Goal: Check status: Check status

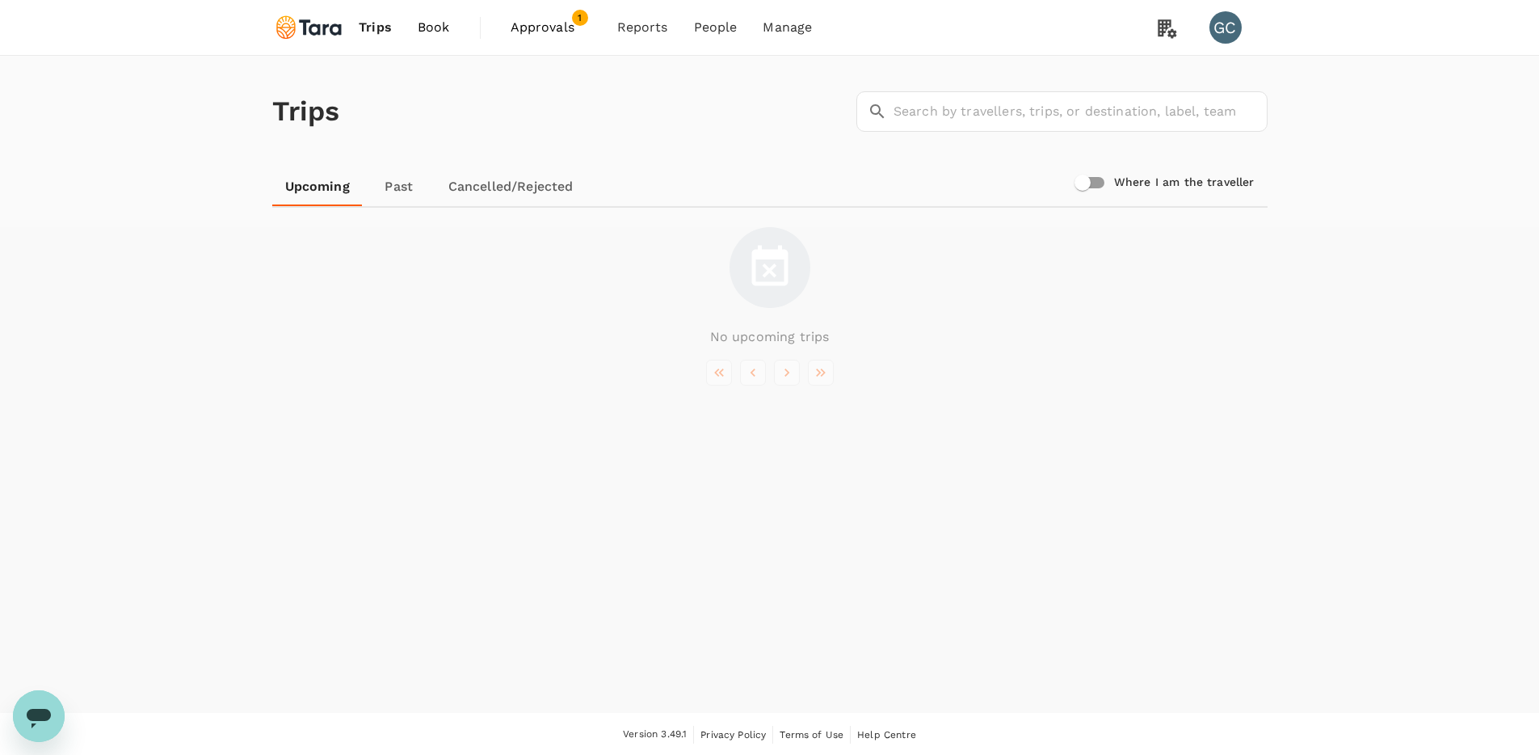
click at [473, 186] on link "Cancelled/Rejected" at bounding box center [510, 186] width 151 height 39
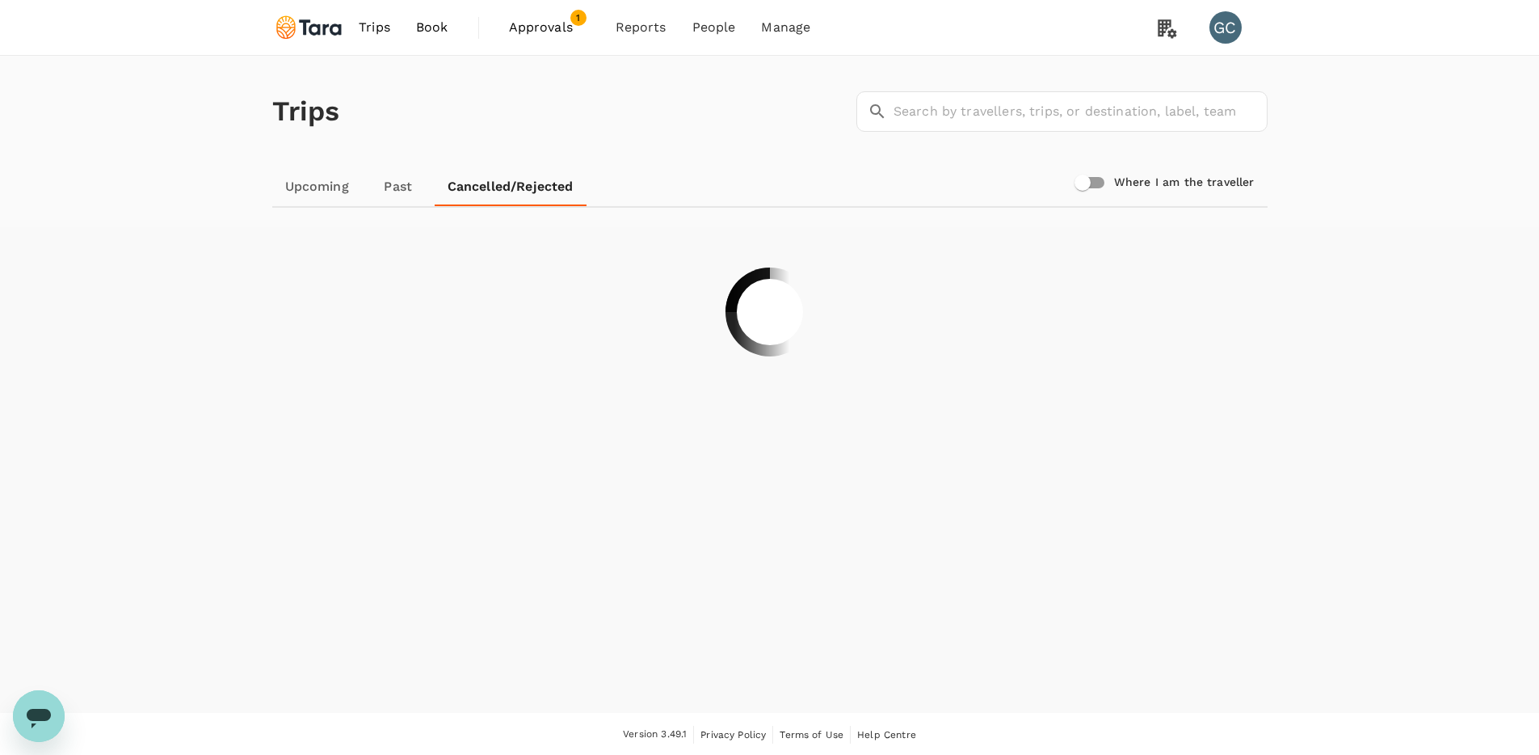
click at [1093, 178] on input "Where I am the traveller" at bounding box center [1083, 182] width 92 height 31
checkbox input "true"
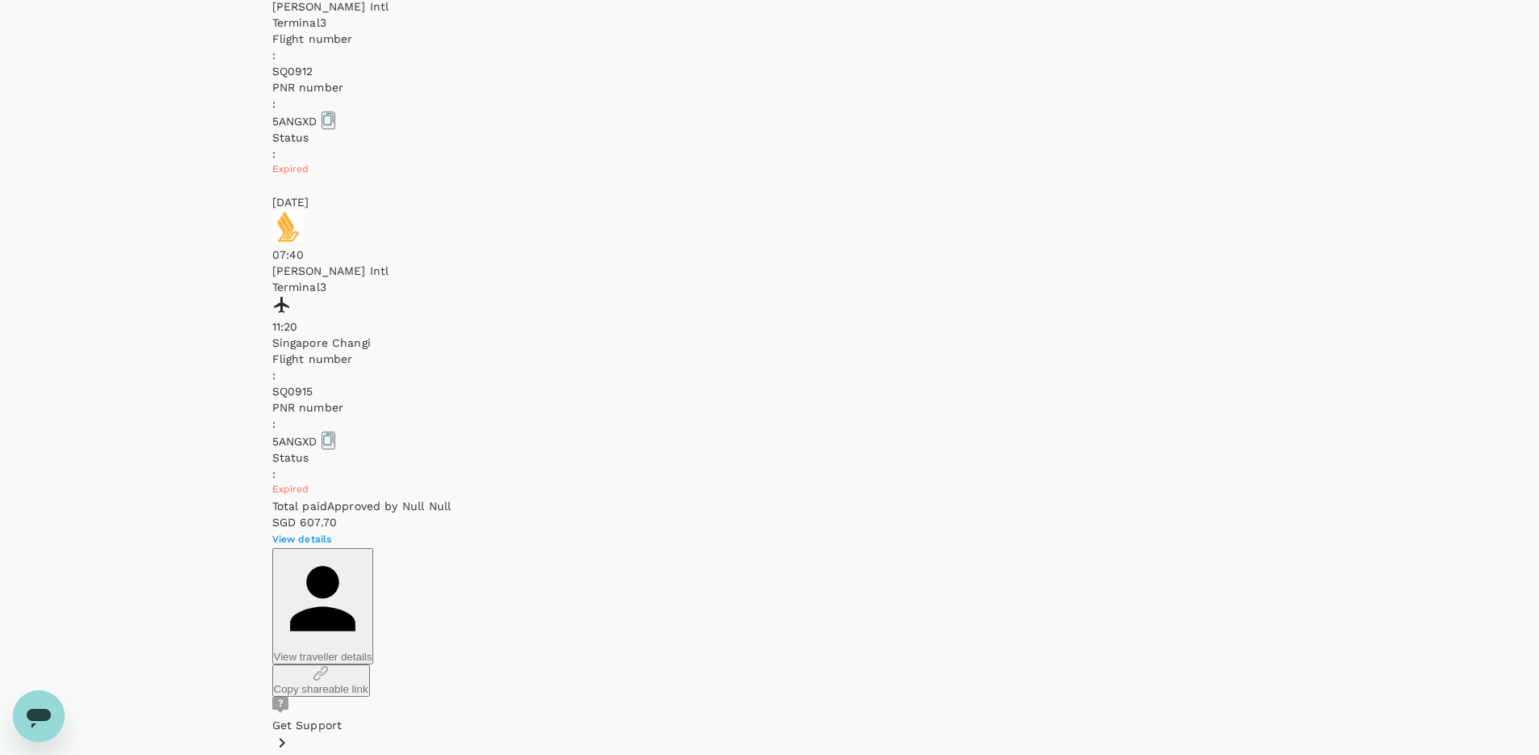
scroll to position [1729, 0]
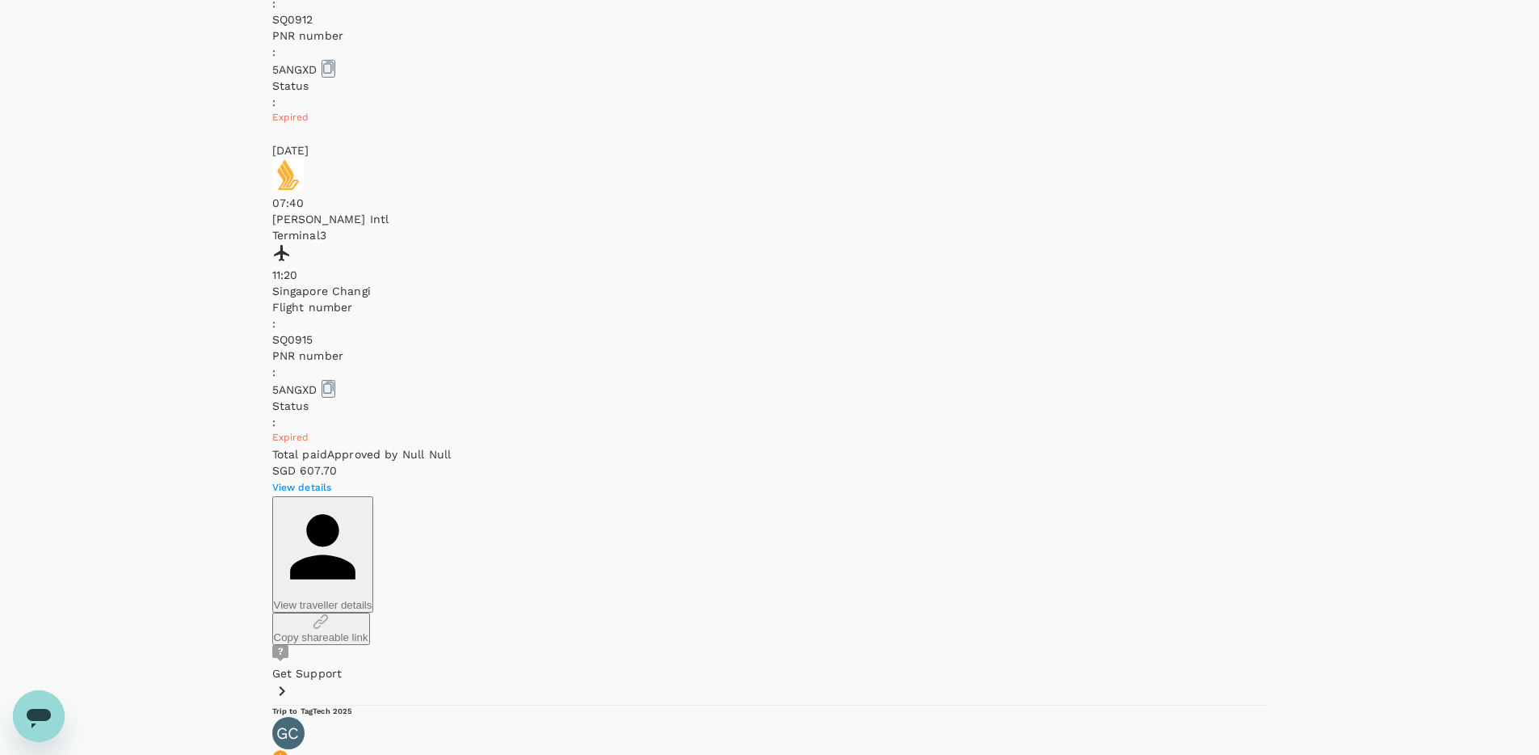
drag, startPoint x: 1242, startPoint y: 221, endPoint x: 1350, endPoint y: 196, distance: 111.1
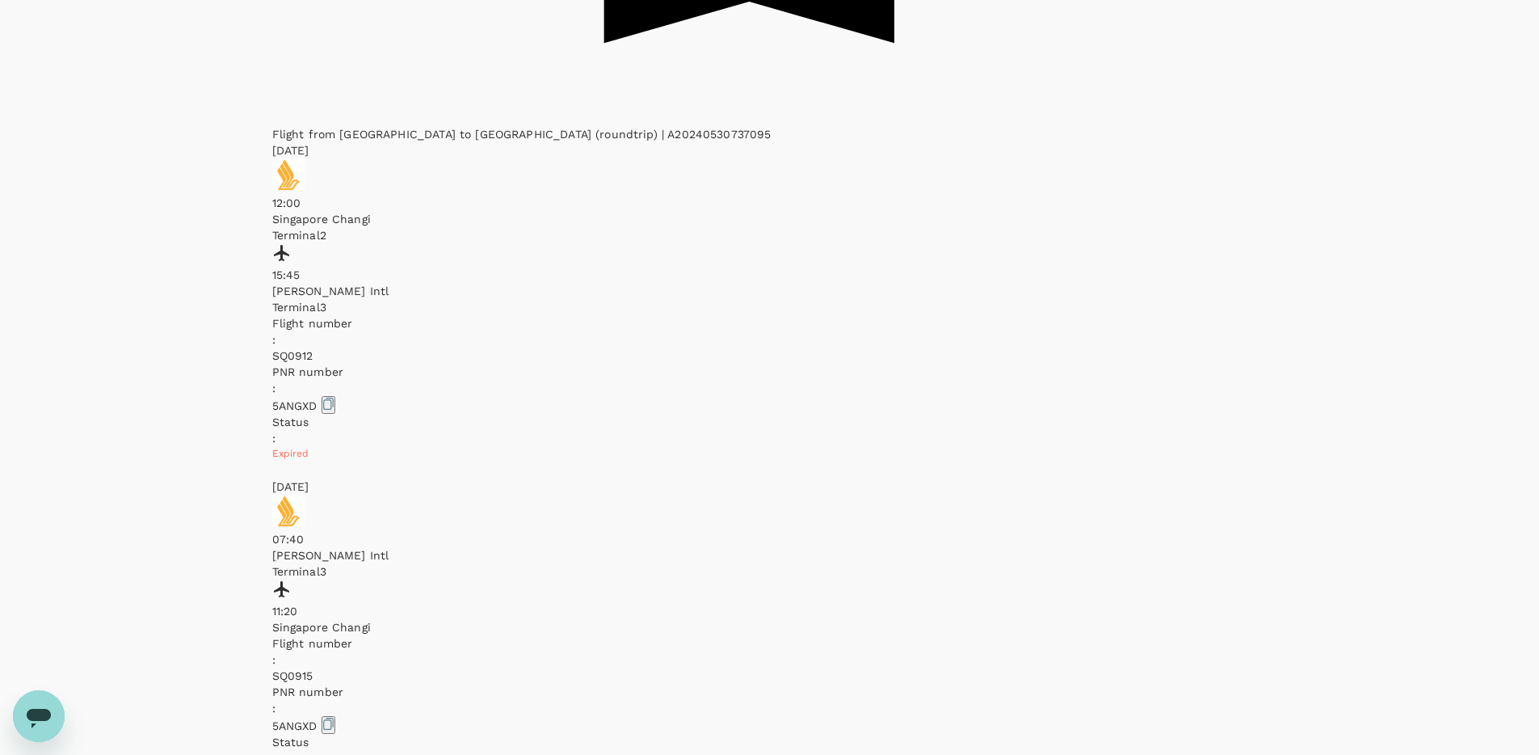
scroll to position [1594, 0]
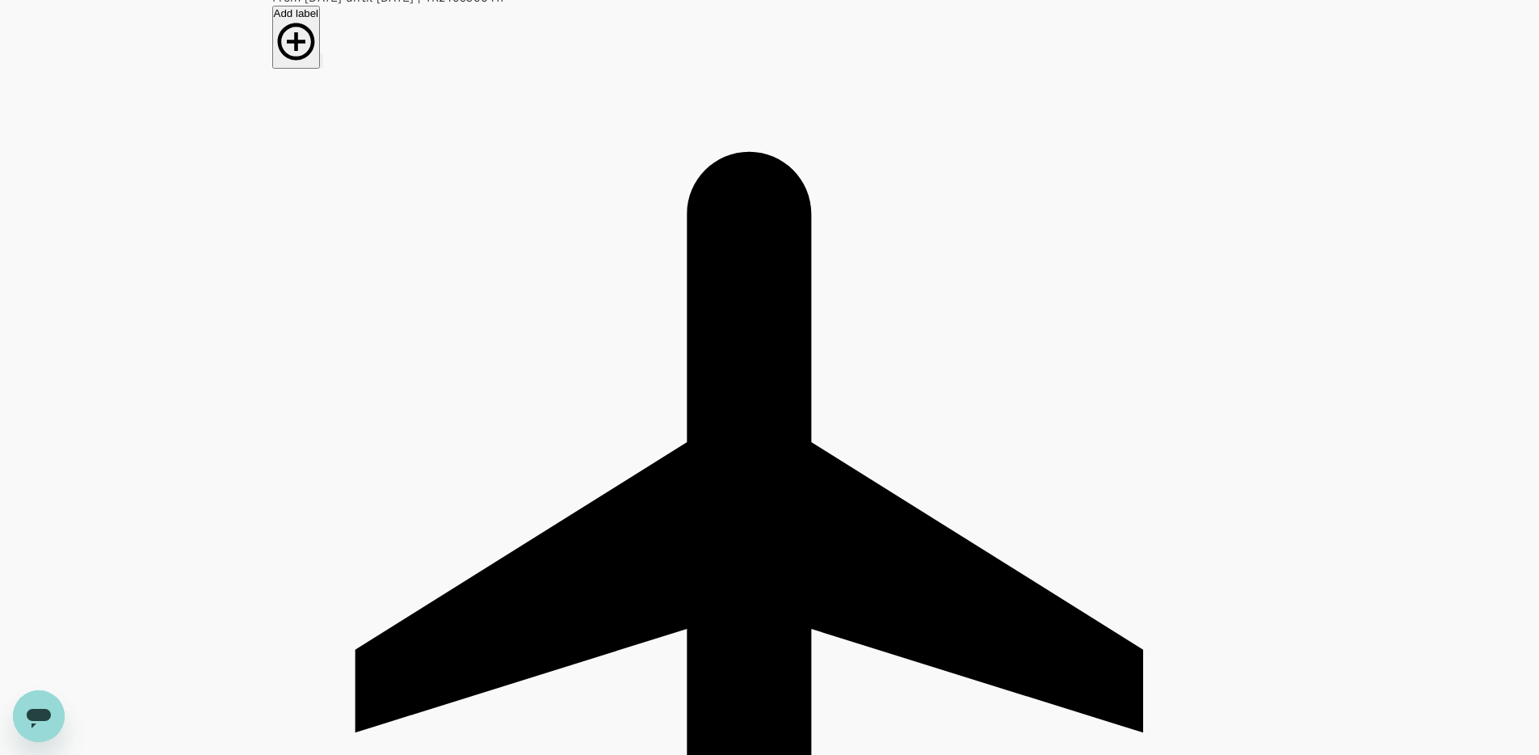
scroll to position [384, 0]
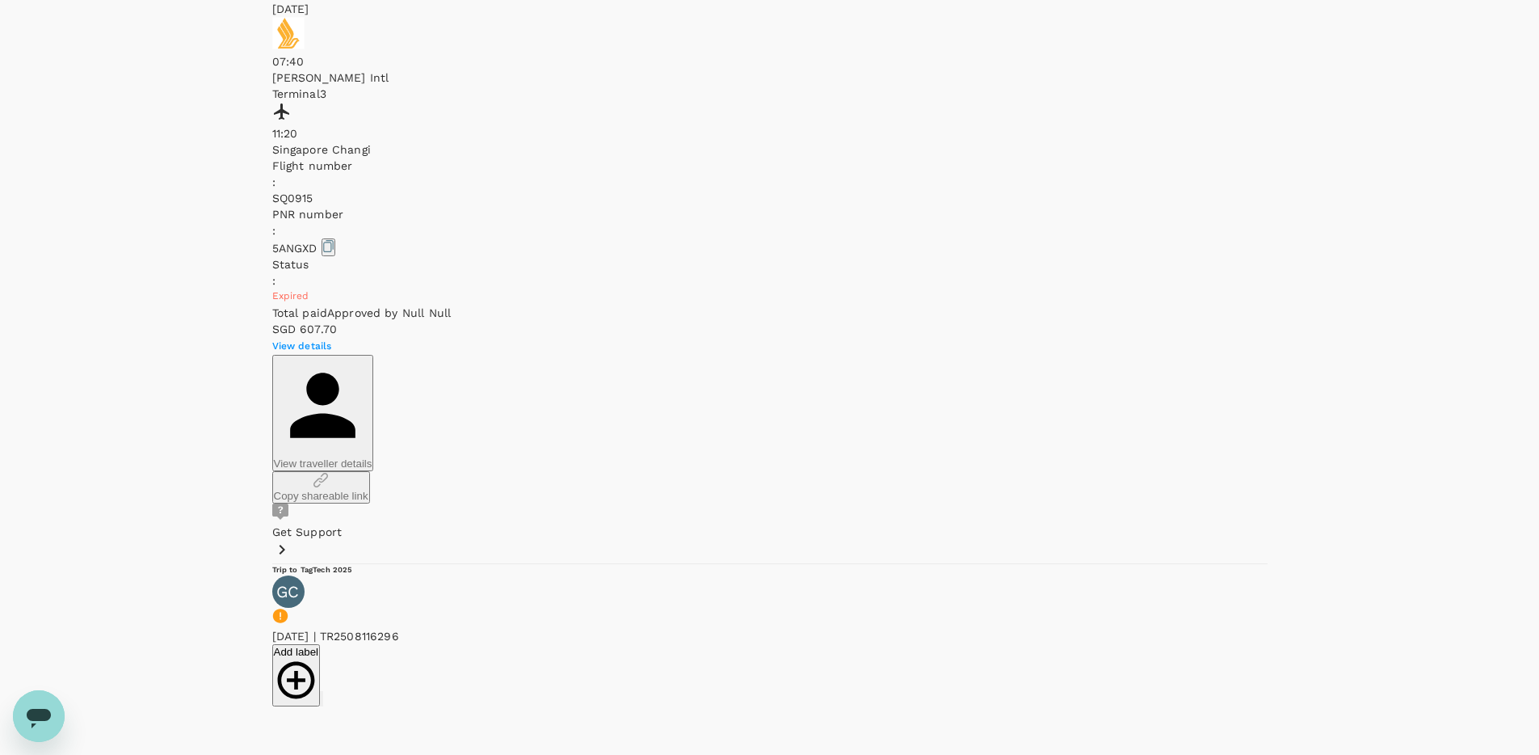
scroll to position [1798, 0]
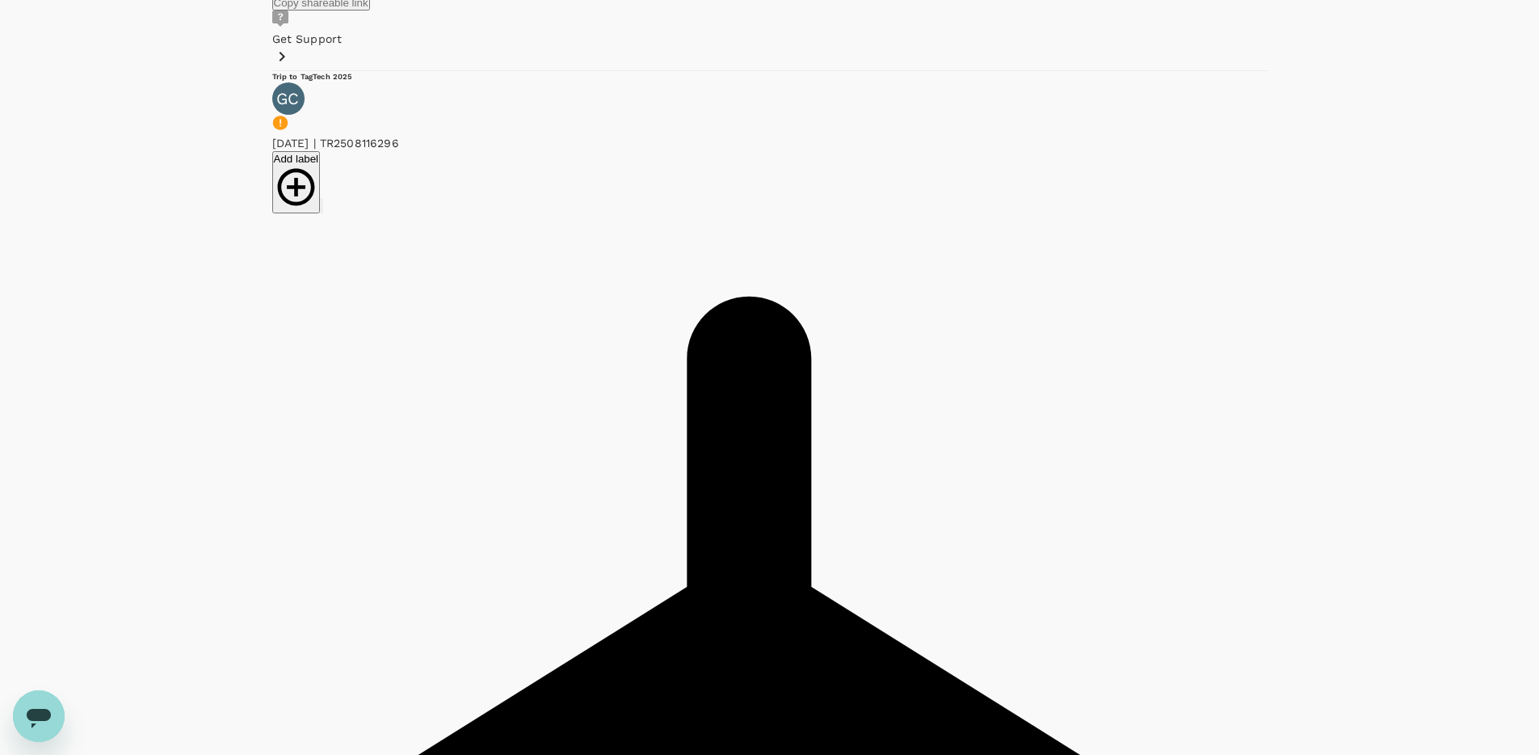
scroll to position [2292, 0]
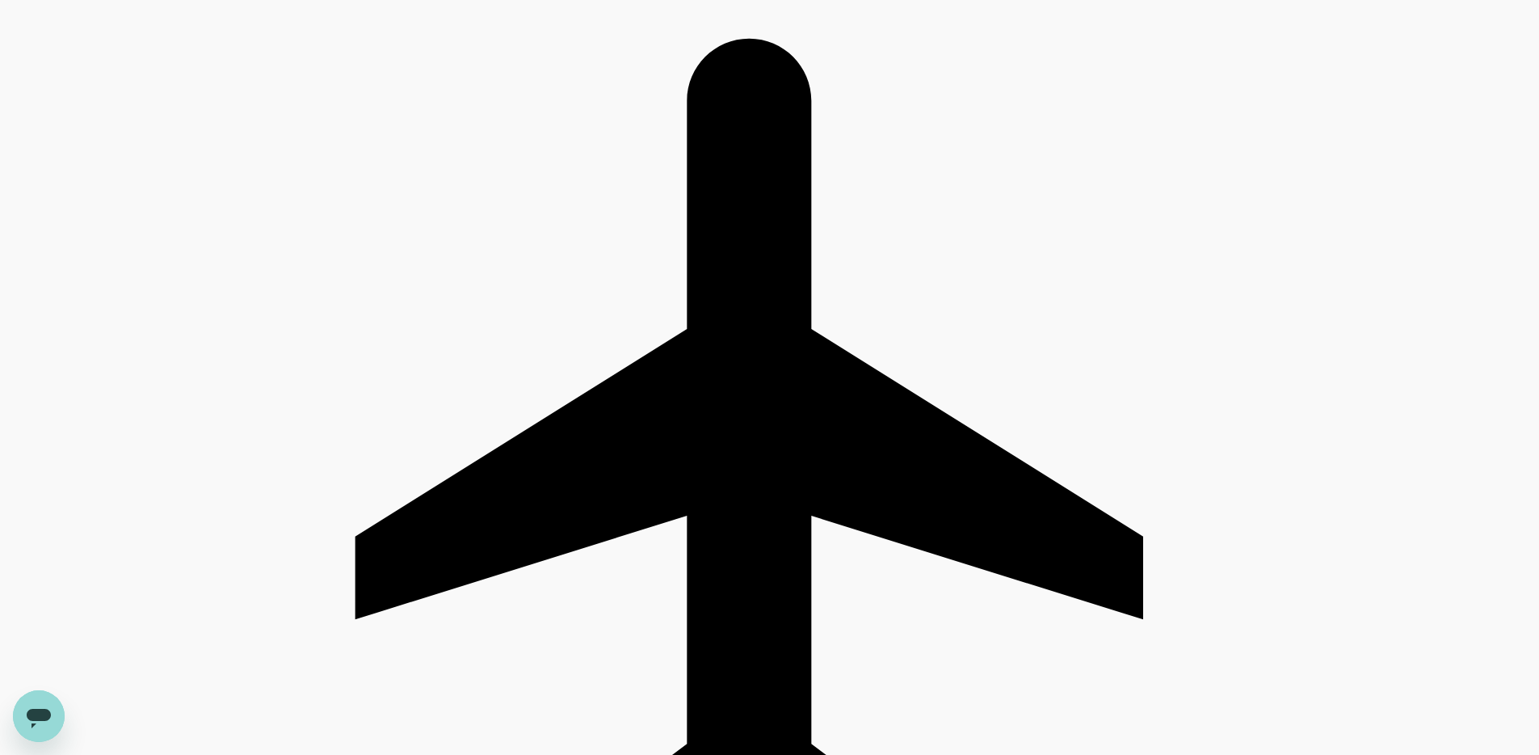
scroll to position [2740, 0]
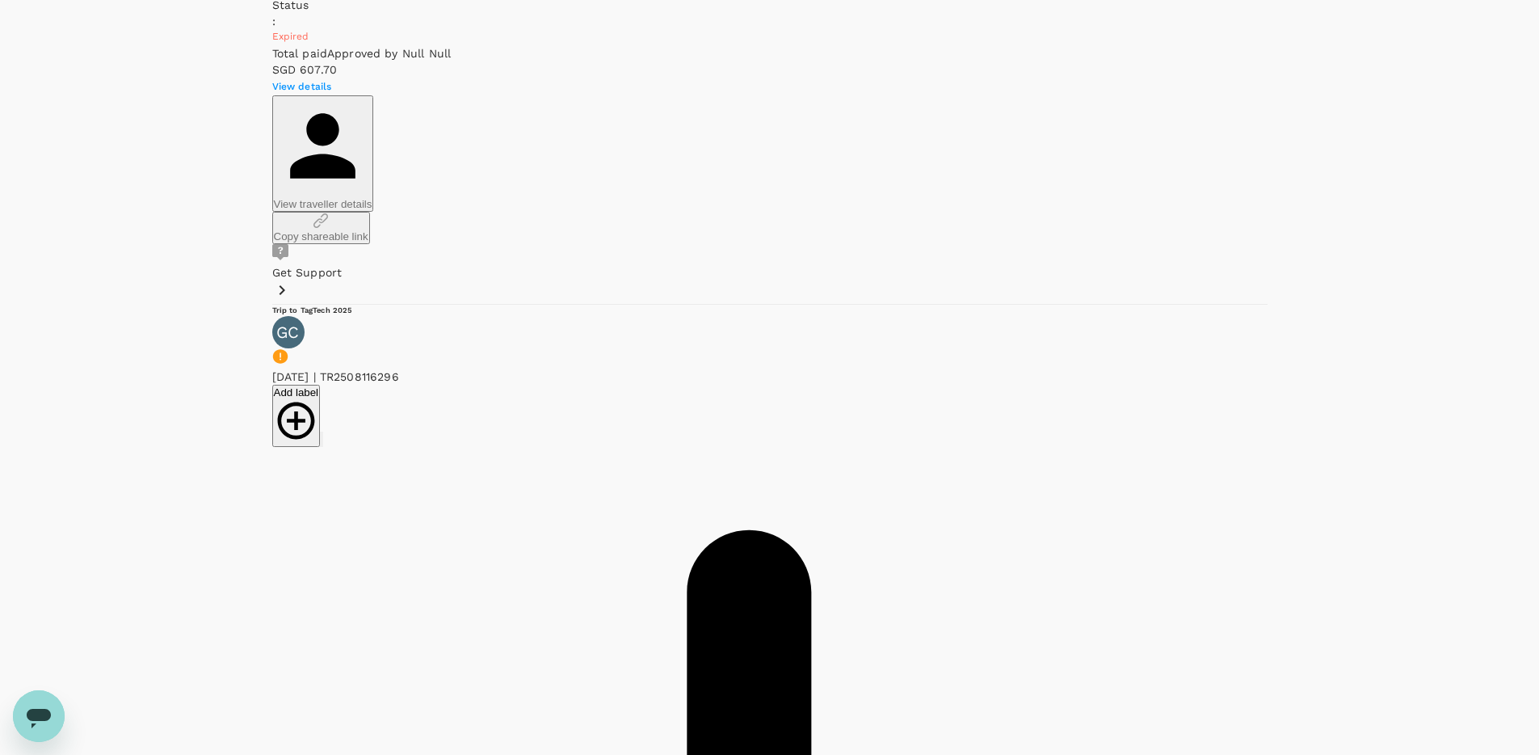
scroll to position [1901, 0]
